Goal: Communication & Community: Answer question/provide support

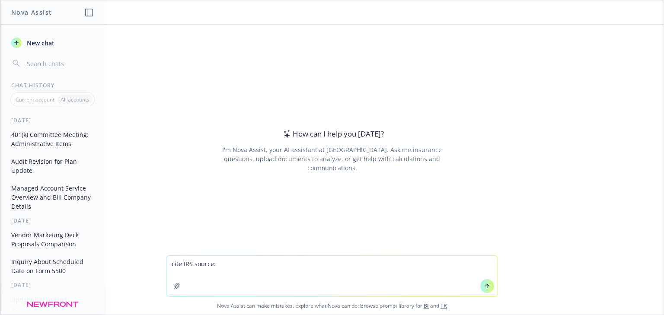
type textarea "cite IRS source: So forgive me if I am incorrect, but I thought the catch up am…"
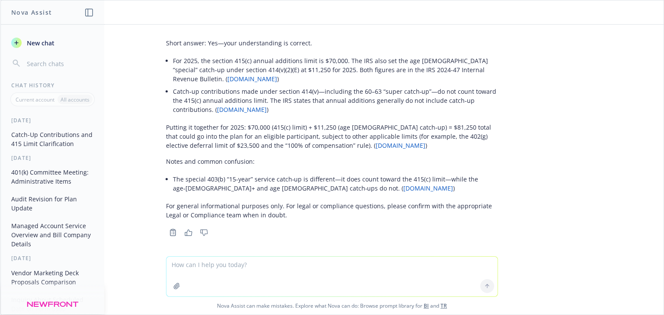
scroll to position [44, 0]
